Goal: Task Accomplishment & Management: Use online tool/utility

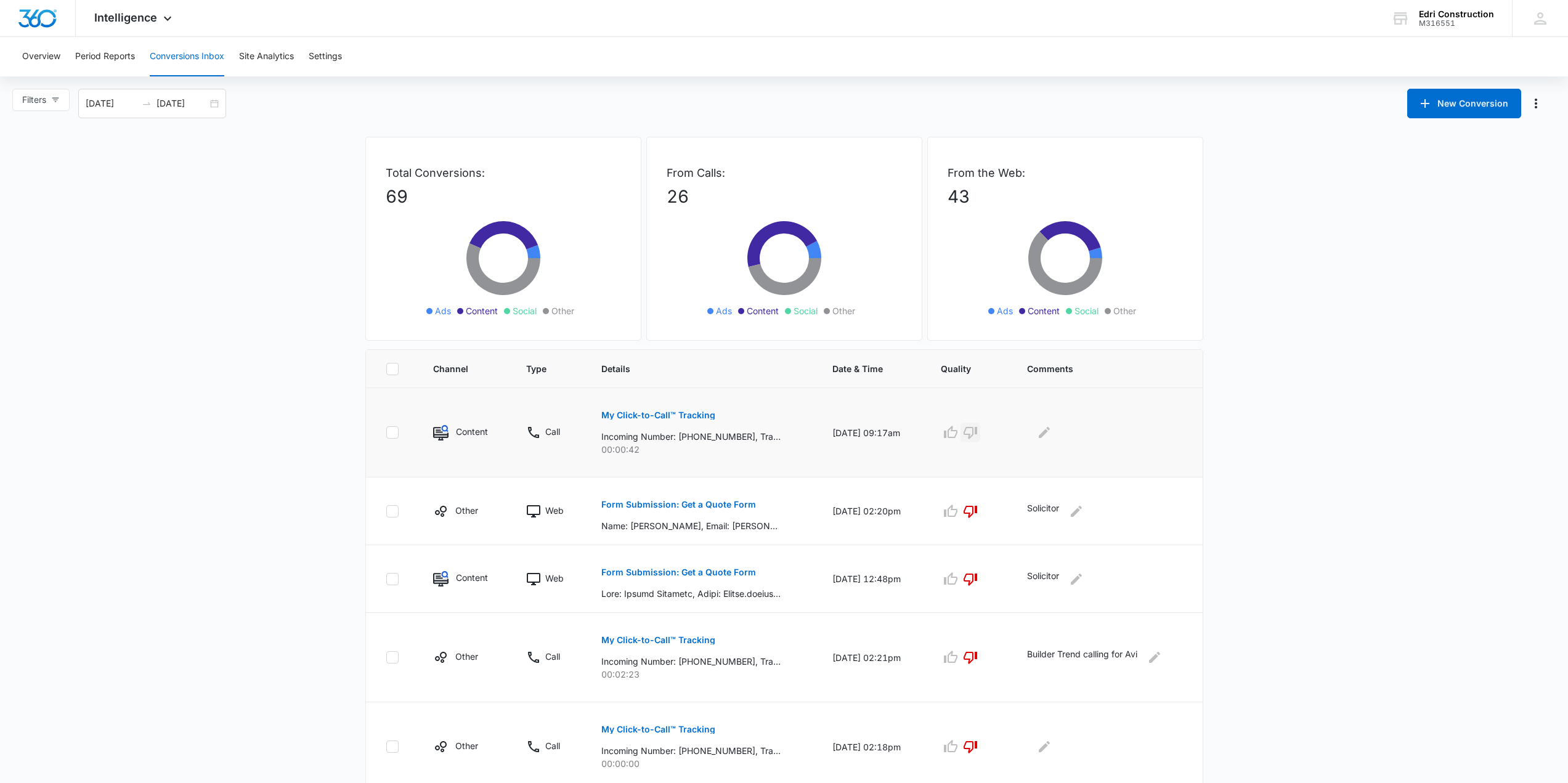
click at [975, 438] on icon "button" at bounding box center [970, 433] width 15 height 15
click at [1041, 431] on icon "Edit Comments" at bounding box center [1044, 433] width 15 height 15
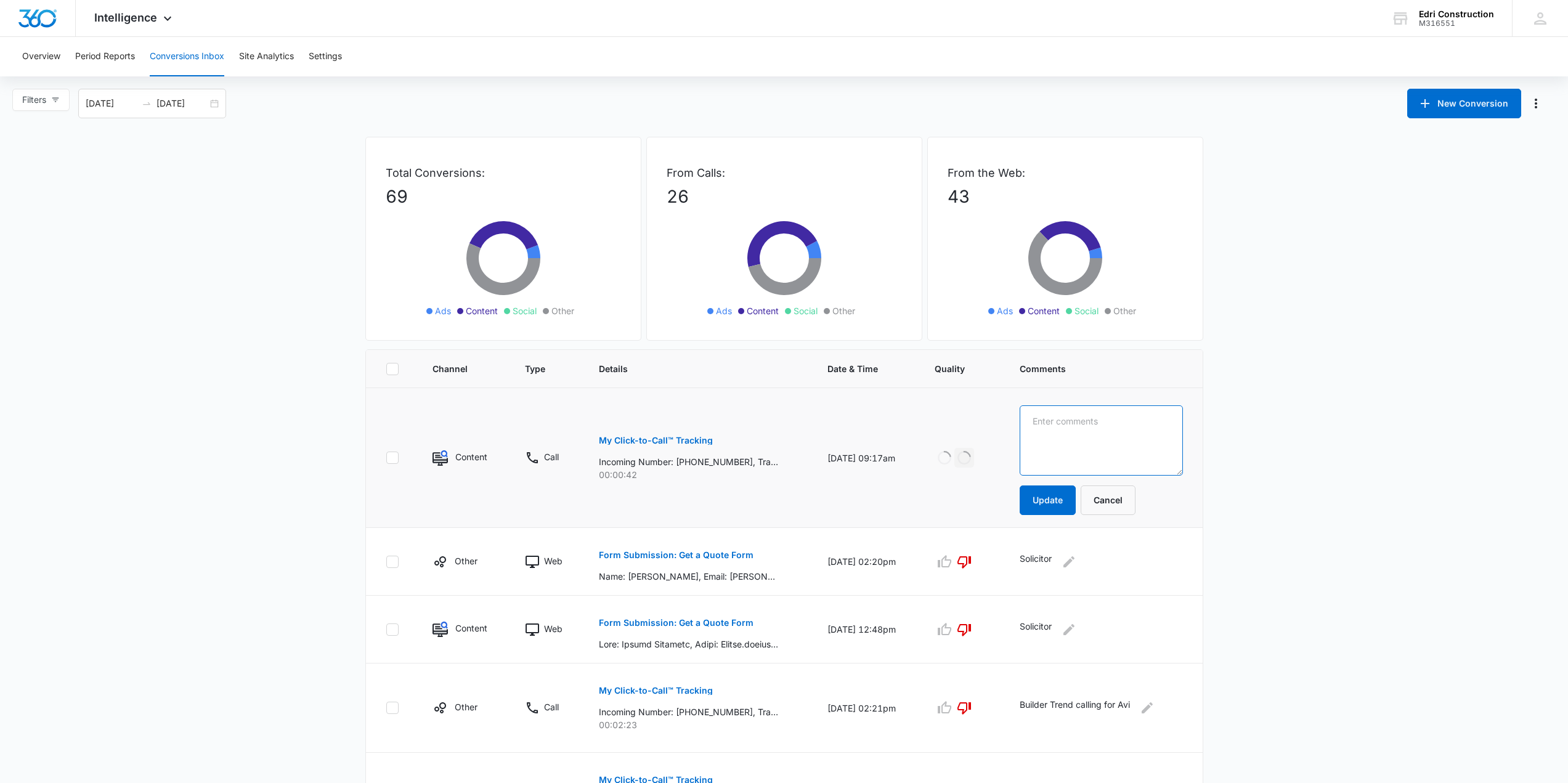
click at [1041, 431] on textarea at bounding box center [1101, 440] width 163 height 71
click at [1162, 417] on textarea at bounding box center [1101, 440] width 163 height 71
type textarea "Solicitor"
click at [1052, 502] on button "Update" at bounding box center [1047, 501] width 56 height 30
